Goal: Communication & Community: Answer question/provide support

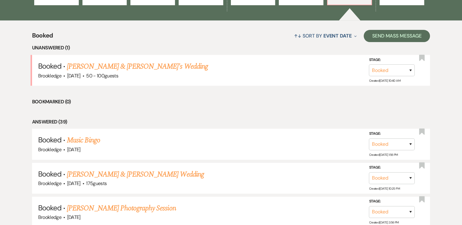
scroll to position [256, 0]
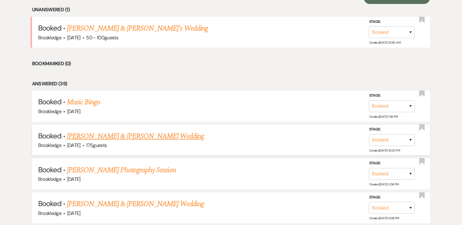
click at [143, 137] on link "[PERSON_NAME] & [PERSON_NAME] Wedding" at bounding box center [135, 136] width 137 height 11
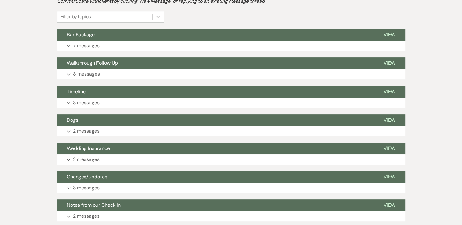
scroll to position [172, 0]
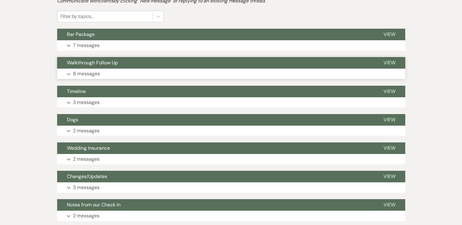
click at [109, 77] on button "Expand 8 messages" at bounding box center [231, 74] width 348 height 10
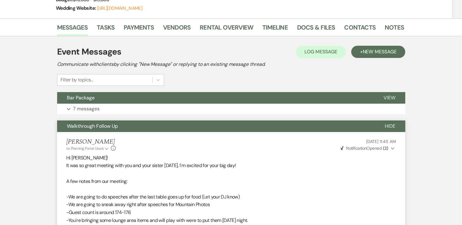
scroll to position [108, 0]
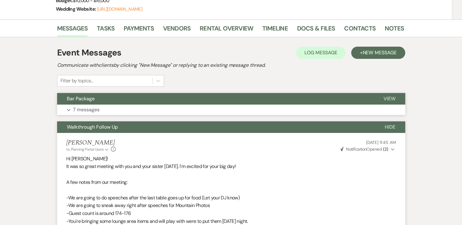
click at [135, 107] on button "Expand 7 messages" at bounding box center [231, 110] width 348 height 10
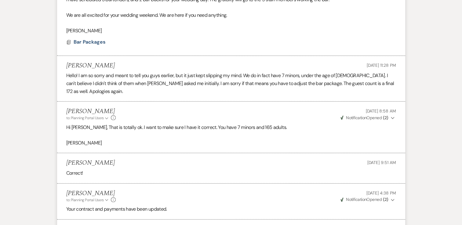
scroll to position [82, 0]
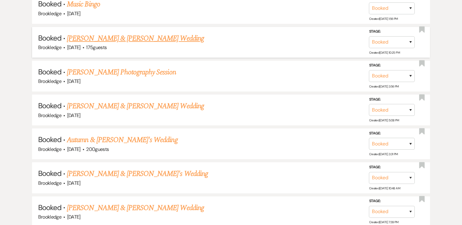
scroll to position [354, 0]
click at [118, 172] on link "[PERSON_NAME] & [PERSON_NAME]'s Wedding" at bounding box center [137, 173] width 141 height 11
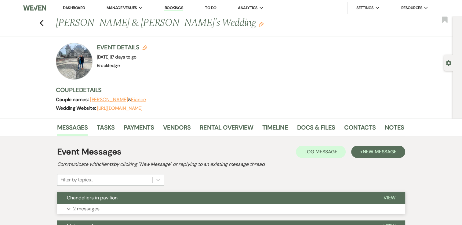
click at [113, 200] on span "Chandeliers in pavilion" at bounding box center [92, 198] width 51 height 6
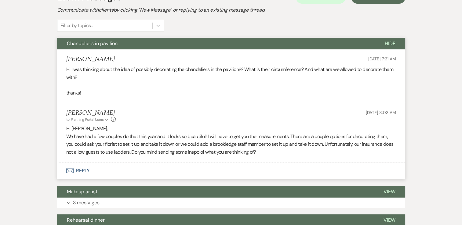
scroll to position [184, 0]
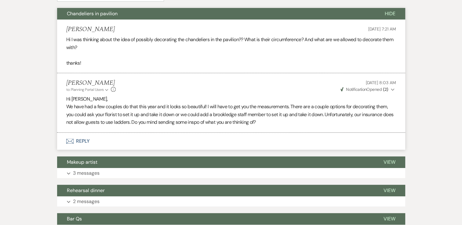
click at [94, 139] on button "Envelope Reply" at bounding box center [231, 141] width 348 height 17
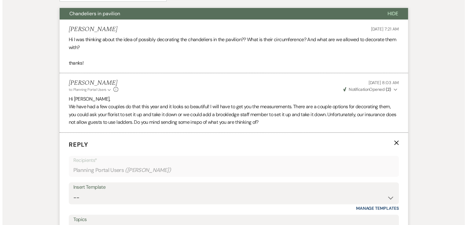
scroll to position [268, 0]
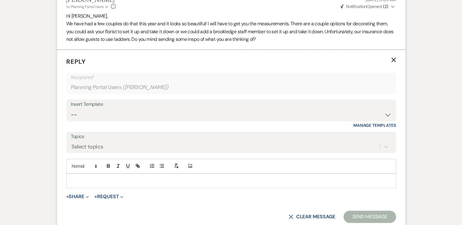
click at [92, 181] on p at bounding box center [231, 181] width 320 height 7
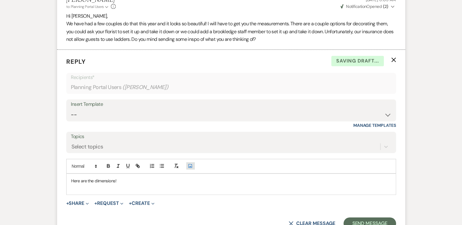
click at [187, 167] on button "Add Photo" at bounding box center [190, 165] width 9 height 7
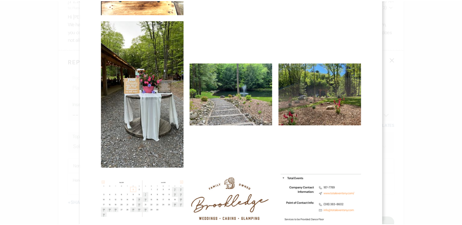
scroll to position [262, 0]
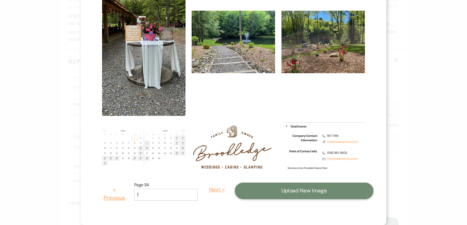
click at [261, 187] on button "Upload New Image" at bounding box center [304, 191] width 139 height 16
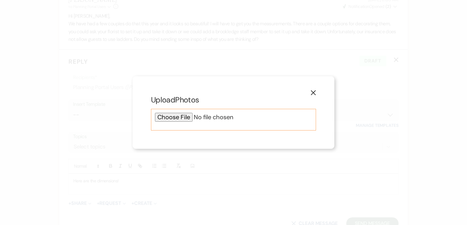
click at [176, 118] on input "file" at bounding box center [233, 117] width 157 height 9
type input "C:\fakepath\image (1).png"
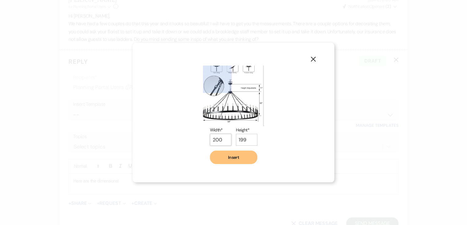
click at [223, 141] on input "200" at bounding box center [220, 140] width 21 height 12
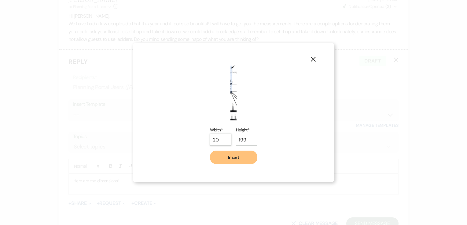
type input "2"
type input "200"
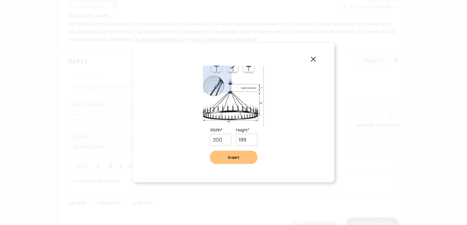
click at [229, 158] on button "Insert" at bounding box center [233, 157] width 47 height 13
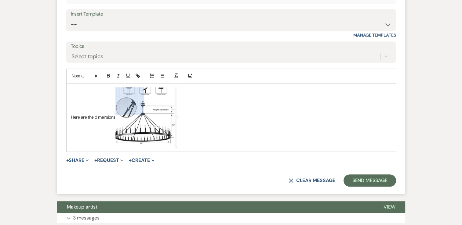
scroll to position [358, 0]
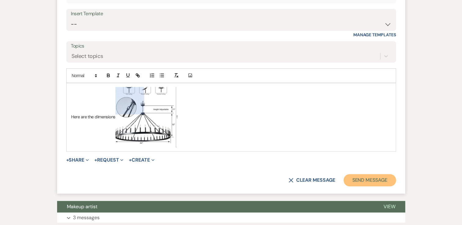
click at [372, 176] on button "Send Message" at bounding box center [370, 180] width 52 height 12
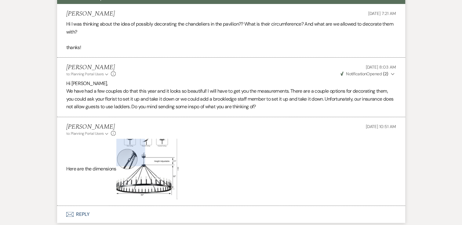
scroll to position [0, 0]
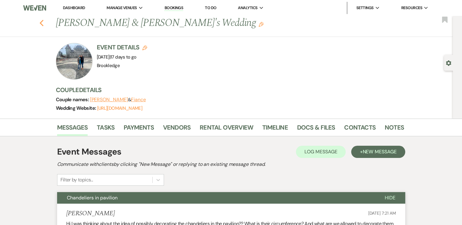
click at [43, 21] on use "button" at bounding box center [41, 23] width 4 height 7
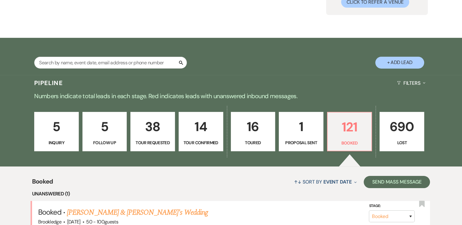
scroll to position [71, 0]
